Goal: Task Accomplishment & Management: Complete application form

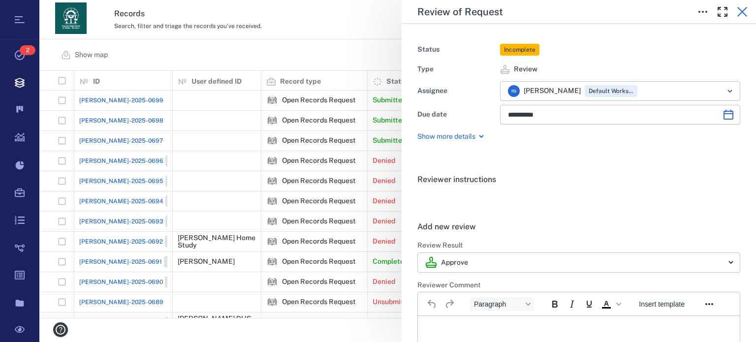
click at [744, 13] on icon "button" at bounding box center [742, 12] width 12 height 12
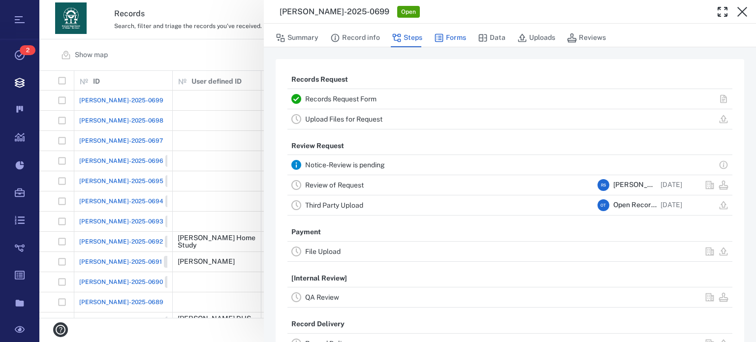
click at [451, 36] on button "Forms" at bounding box center [450, 38] width 32 height 19
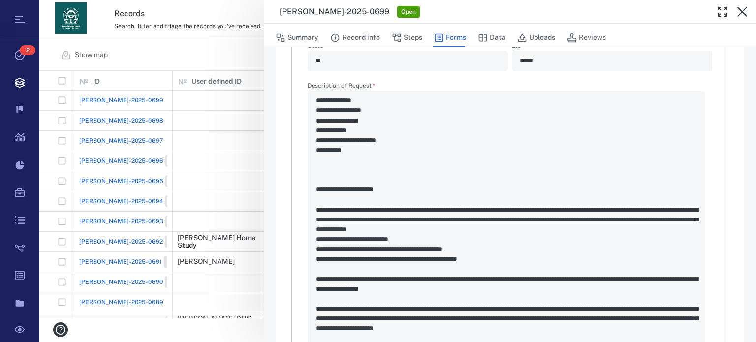
scroll to position [511, 0]
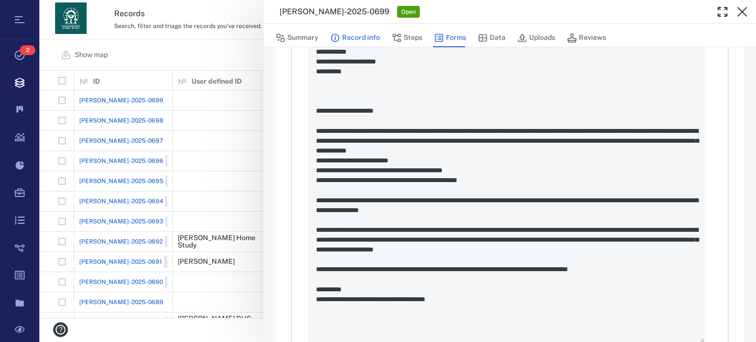
click at [357, 35] on button "Record info" at bounding box center [355, 38] width 50 height 19
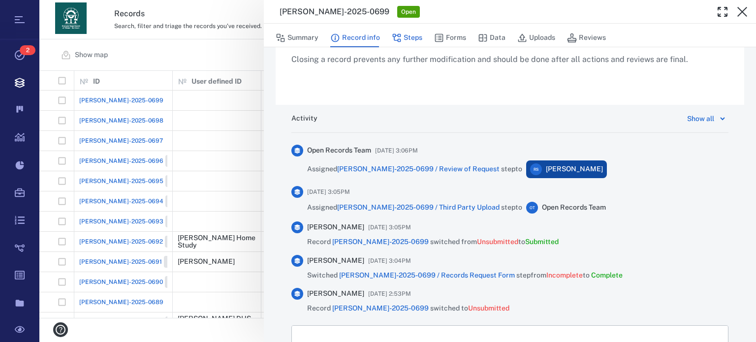
click at [401, 36] on button "Steps" at bounding box center [407, 38] width 31 height 19
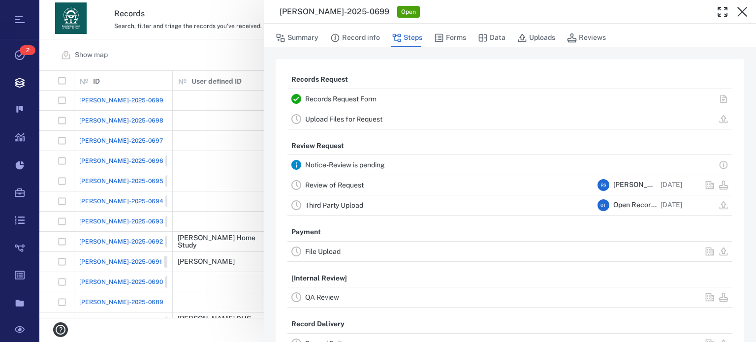
click at [359, 185] on link "Review of Request" at bounding box center [334, 185] width 59 height 8
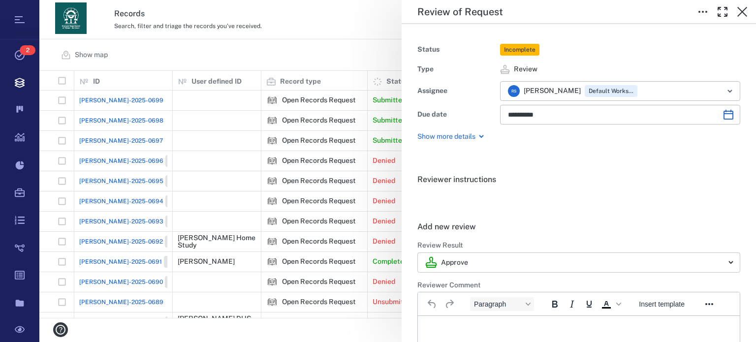
click at [723, 261] on body "Tasks 2 Records Boards Dashboard Reports Record types Guide steps Rules Form bu…" at bounding box center [378, 171] width 756 height 342
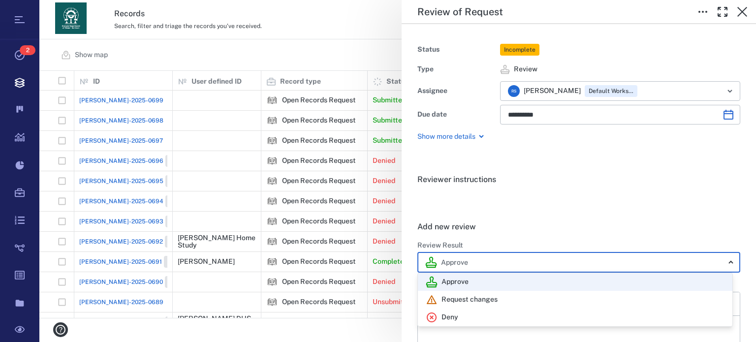
click at [465, 313] on div "Deny" at bounding box center [575, 317] width 299 height 12
type input "******"
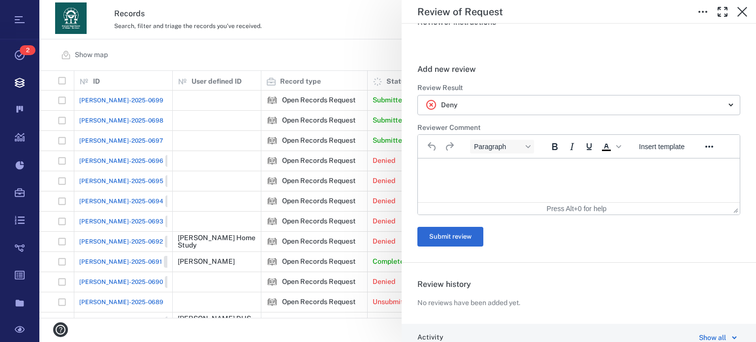
scroll to position [197, 0]
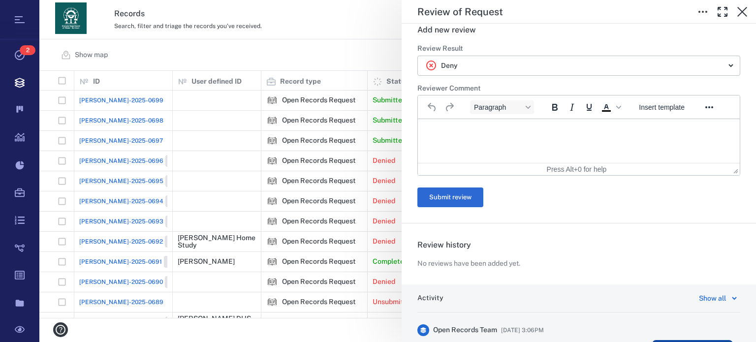
click at [476, 127] on p "Rich Text Area. Press ALT-0 for help." at bounding box center [578, 131] width 305 height 9
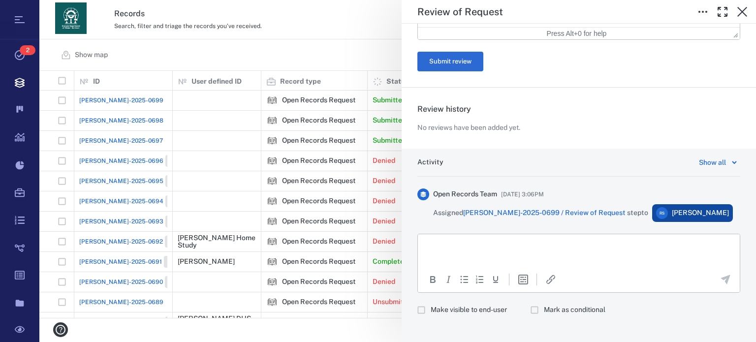
scroll to position [555, 0]
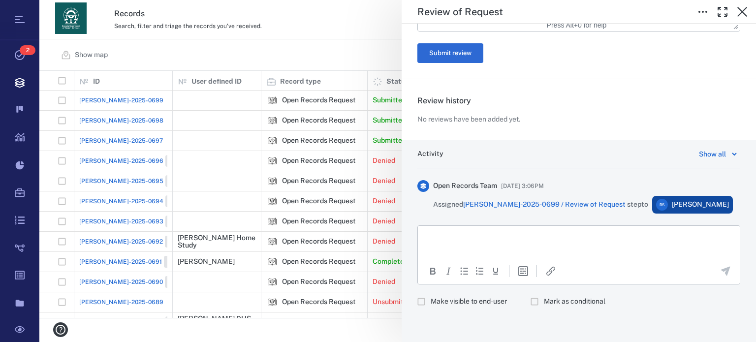
click at [524, 250] on html at bounding box center [579, 238] width 322 height 25
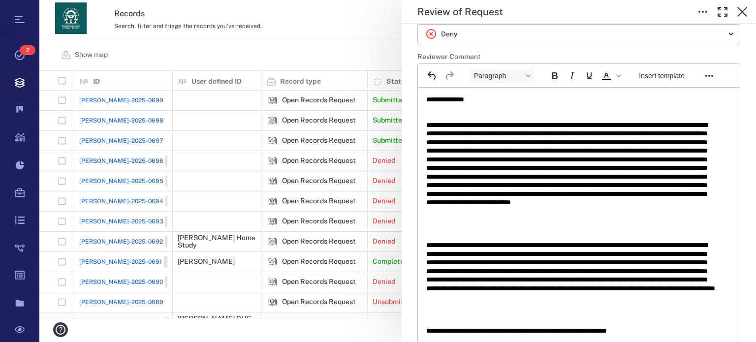
scroll to position [223, 0]
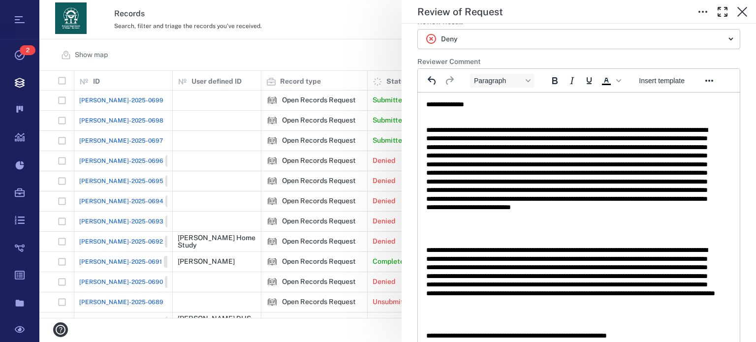
click at [747, 334] on div "Reviewer instructions . Add new review ****** Review Result Deny ****** ​ Revie…" at bounding box center [578, 204] width 354 height 538
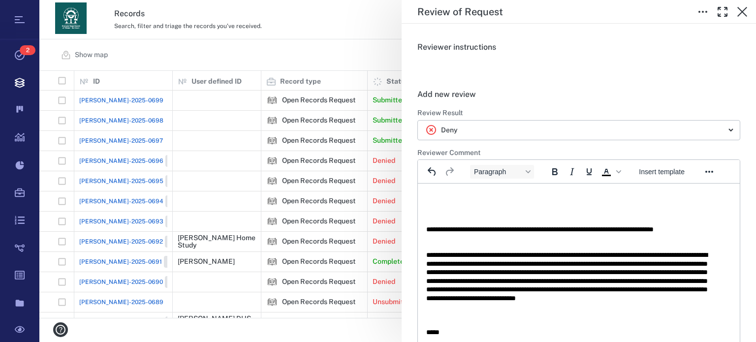
scroll to position [331, 0]
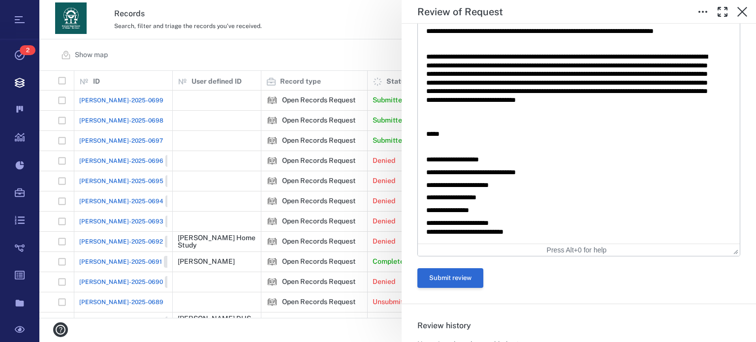
click at [458, 281] on button "Submit review" at bounding box center [450, 278] width 66 height 20
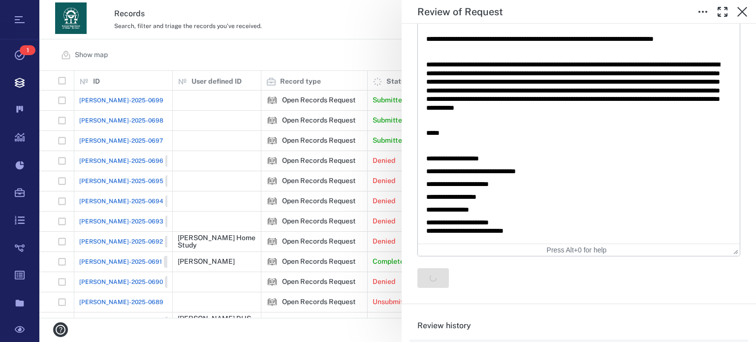
scroll to position [0, 0]
